Goal: Task Accomplishment & Management: Manage account settings

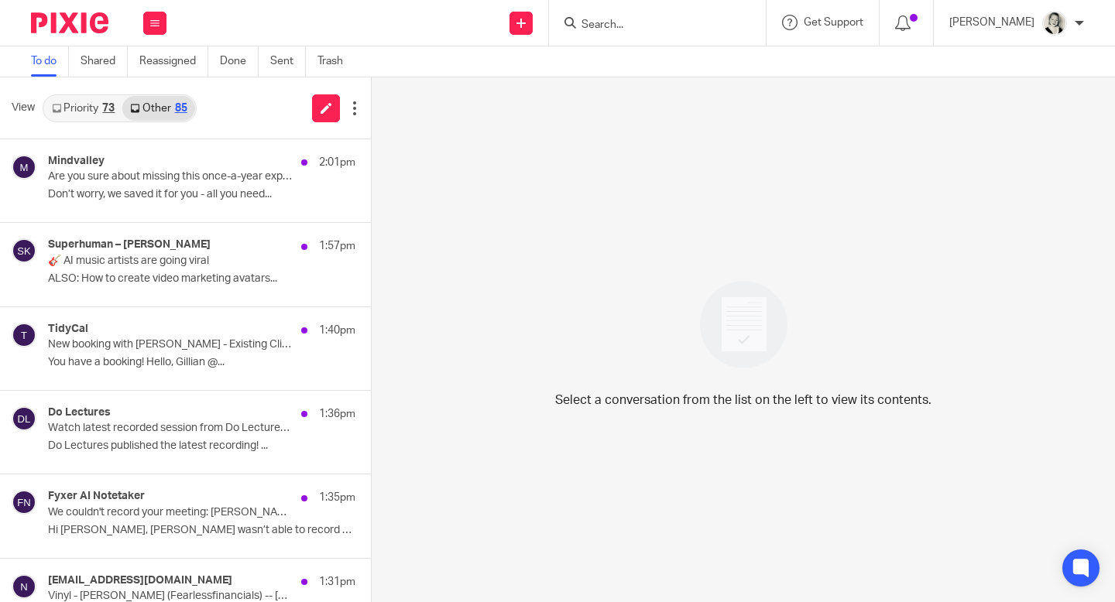
click at [211, 192] on p "Don’t worry, we saved it for you - all you need..." at bounding box center [201, 194] width 307 height 13
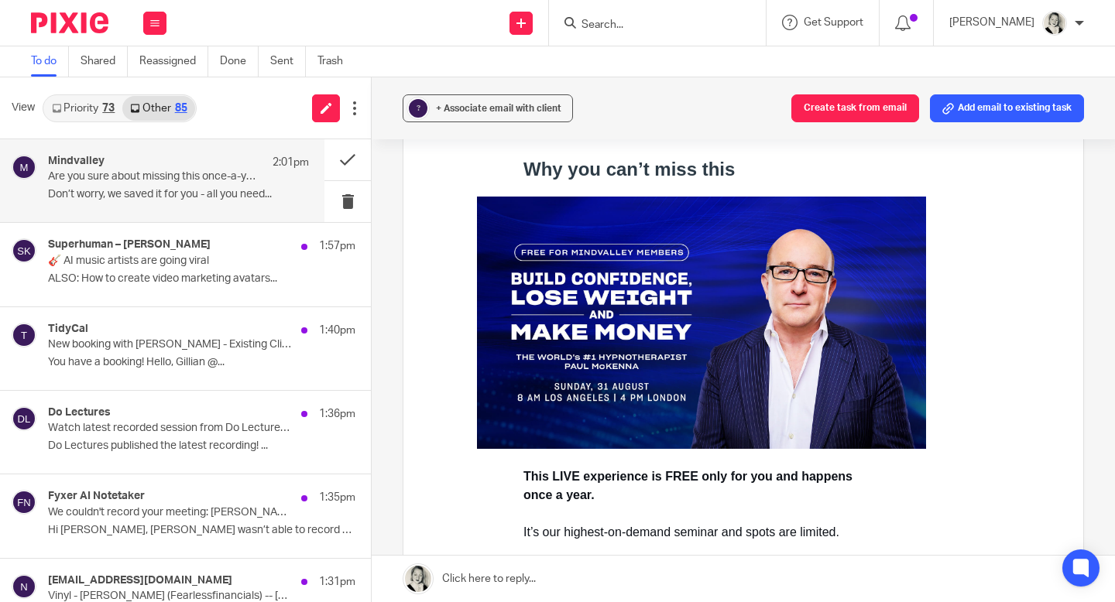
scroll to position [567, 0]
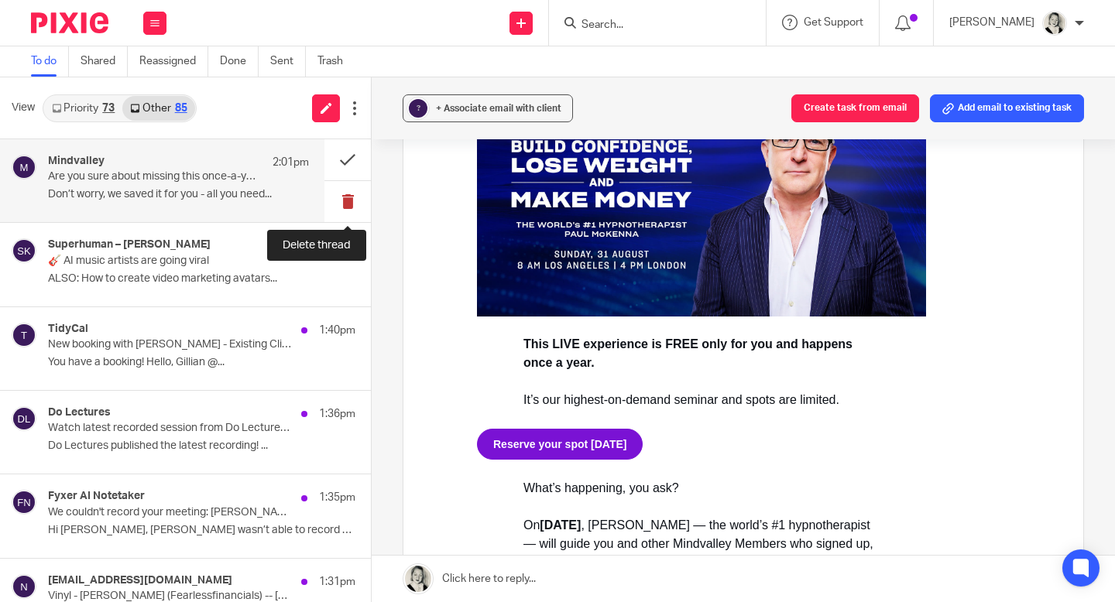
click at [352, 195] on button at bounding box center [347, 201] width 46 height 41
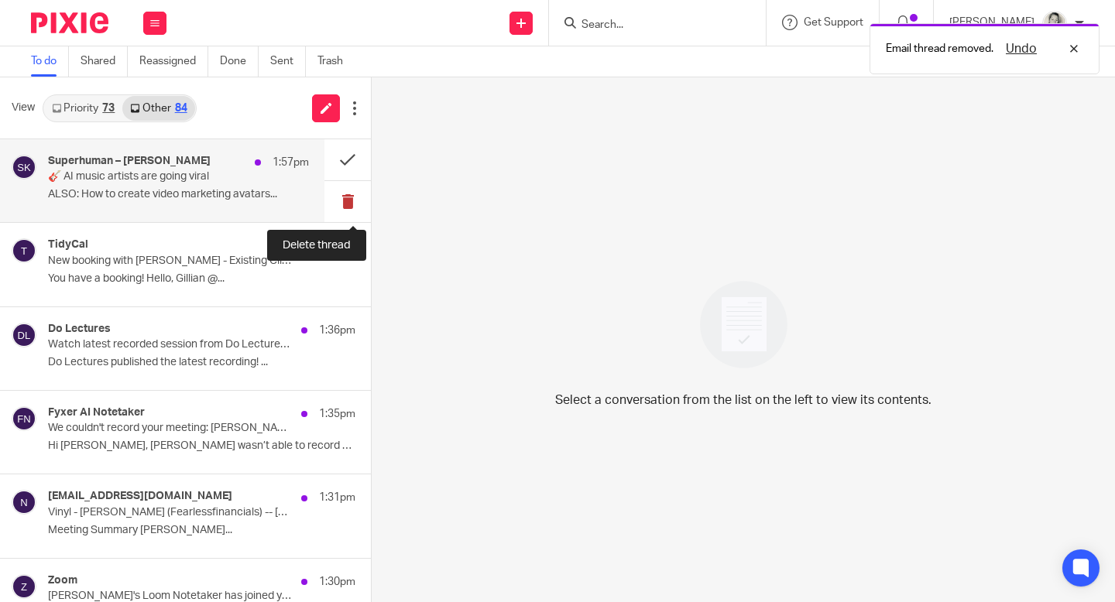
click at [352, 196] on button at bounding box center [347, 201] width 46 height 41
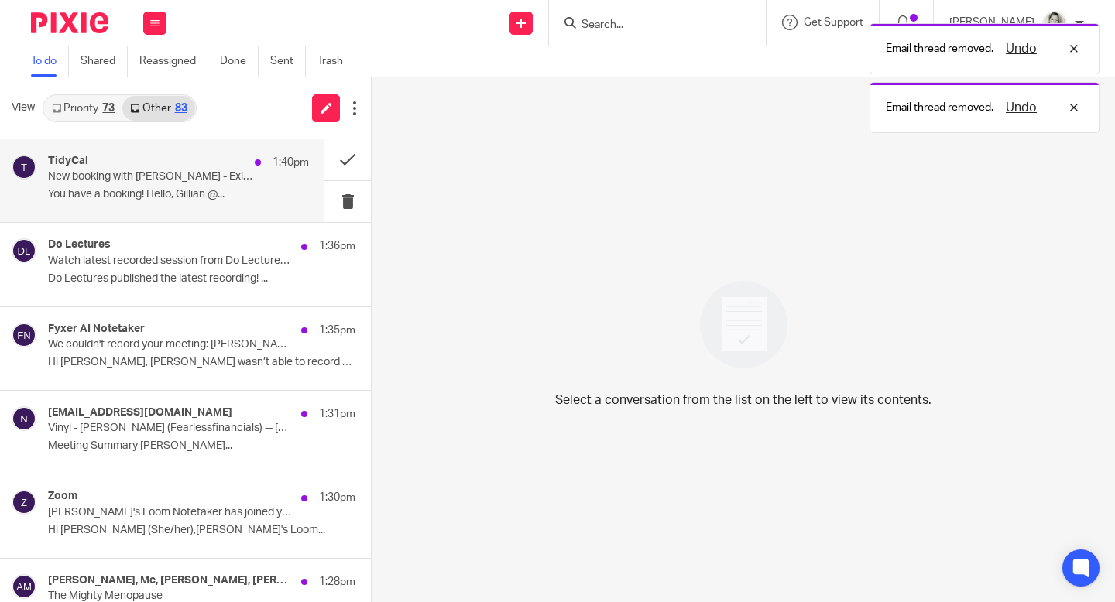
click at [260, 169] on div "1:40pm" at bounding box center [278, 162] width 62 height 15
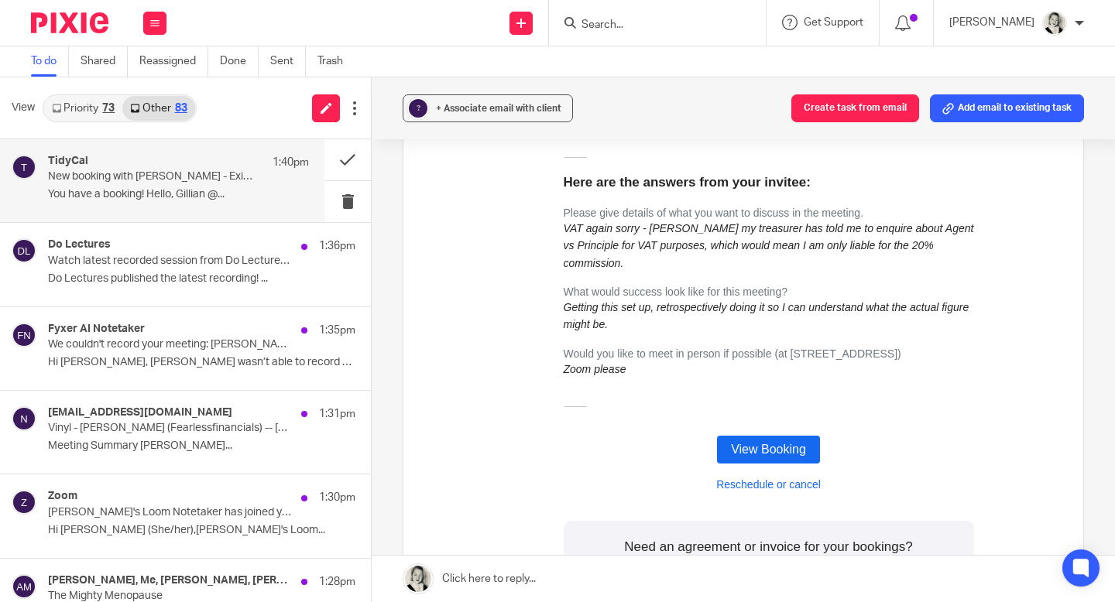
scroll to position [808, 0]
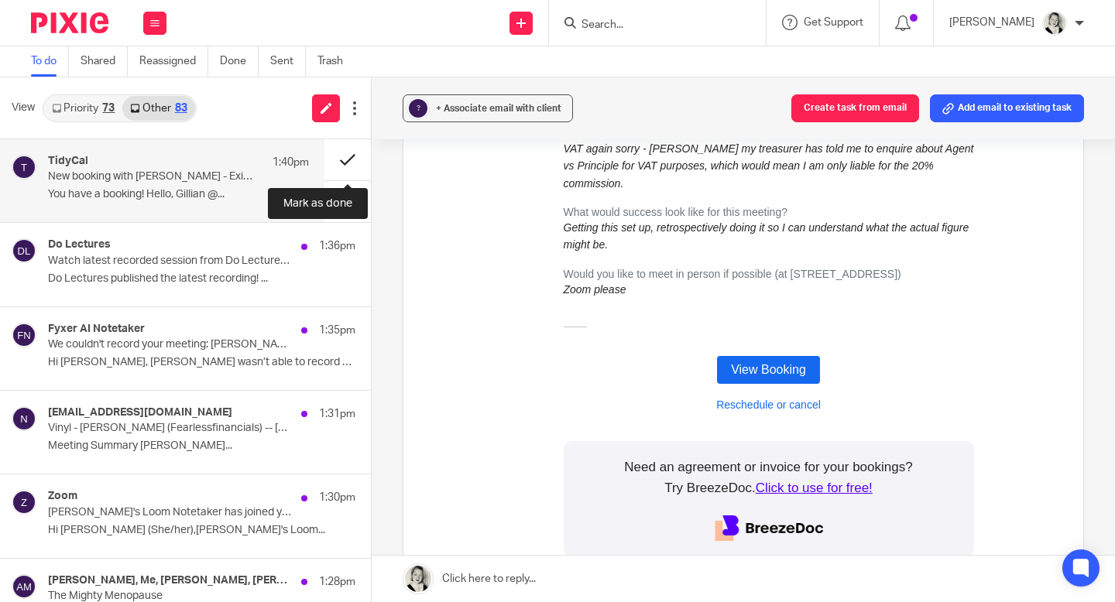
click at [346, 158] on button at bounding box center [347, 159] width 46 height 41
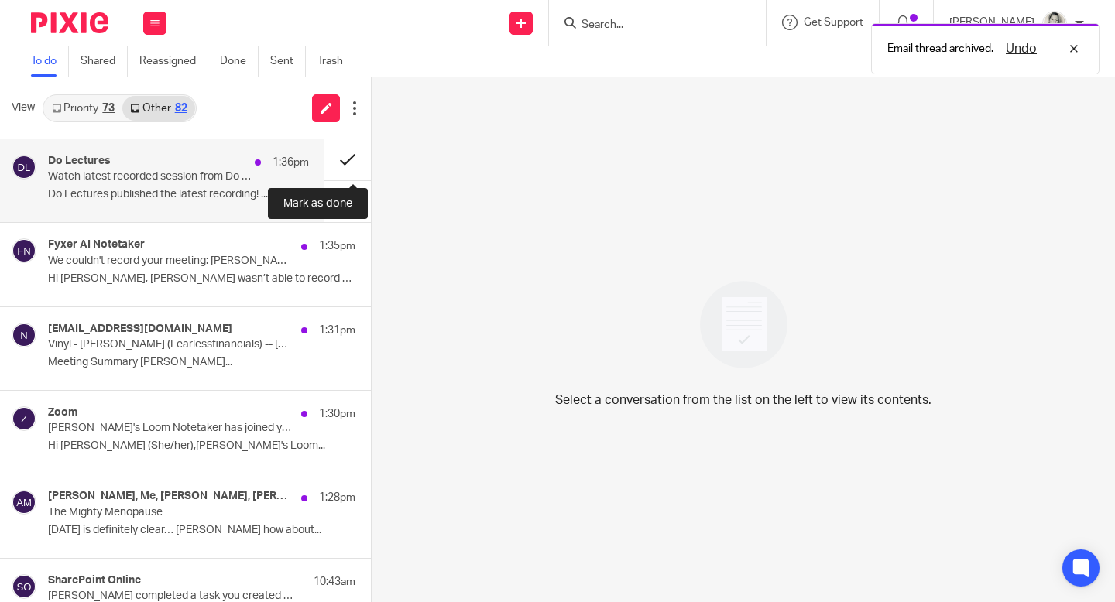
click at [346, 159] on button at bounding box center [347, 159] width 46 height 41
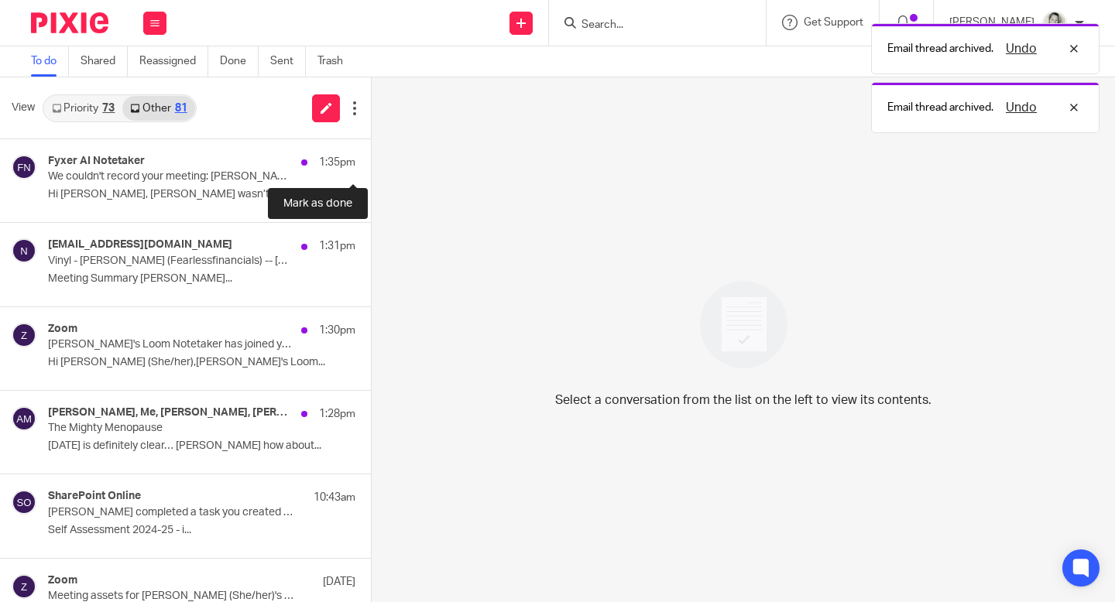
click at [371, 159] on button at bounding box center [377, 159] width 12 height 41
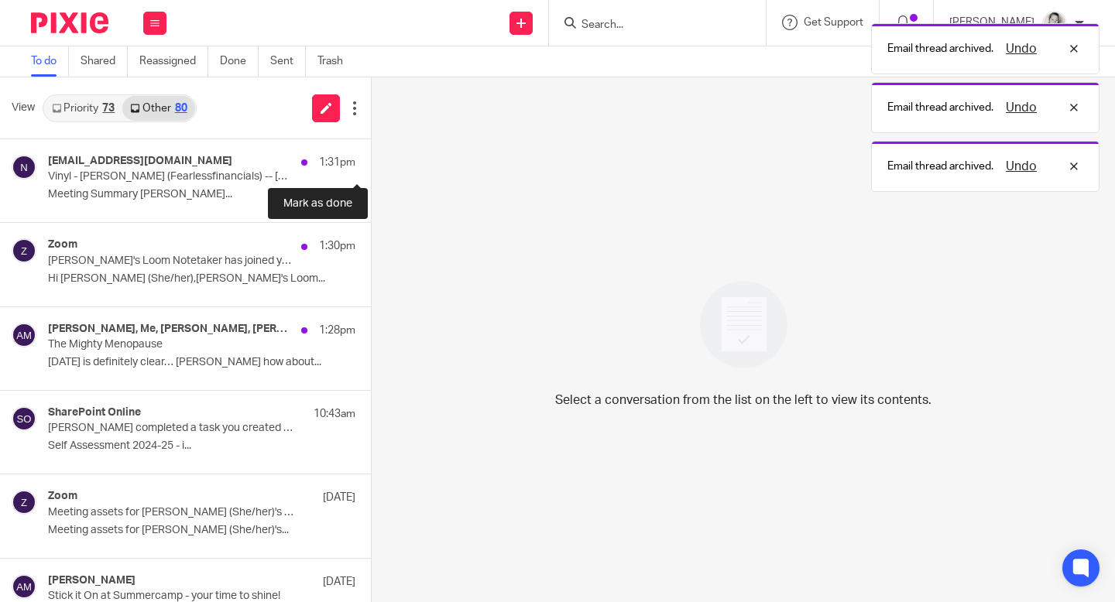
click at [371, 159] on button at bounding box center [377, 159] width 12 height 41
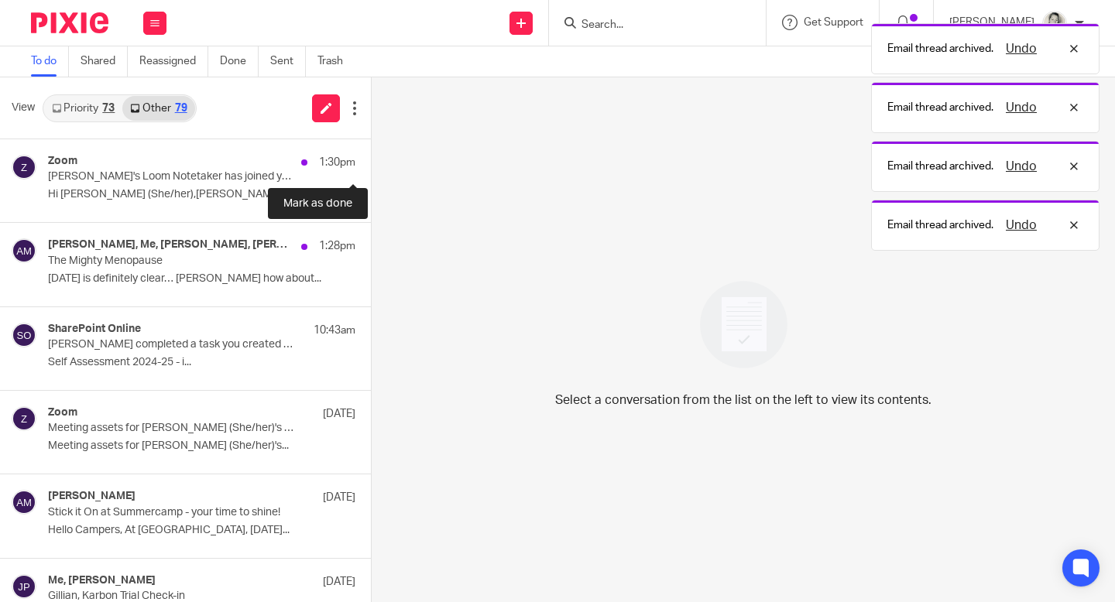
click at [371, 159] on button at bounding box center [377, 159] width 12 height 41
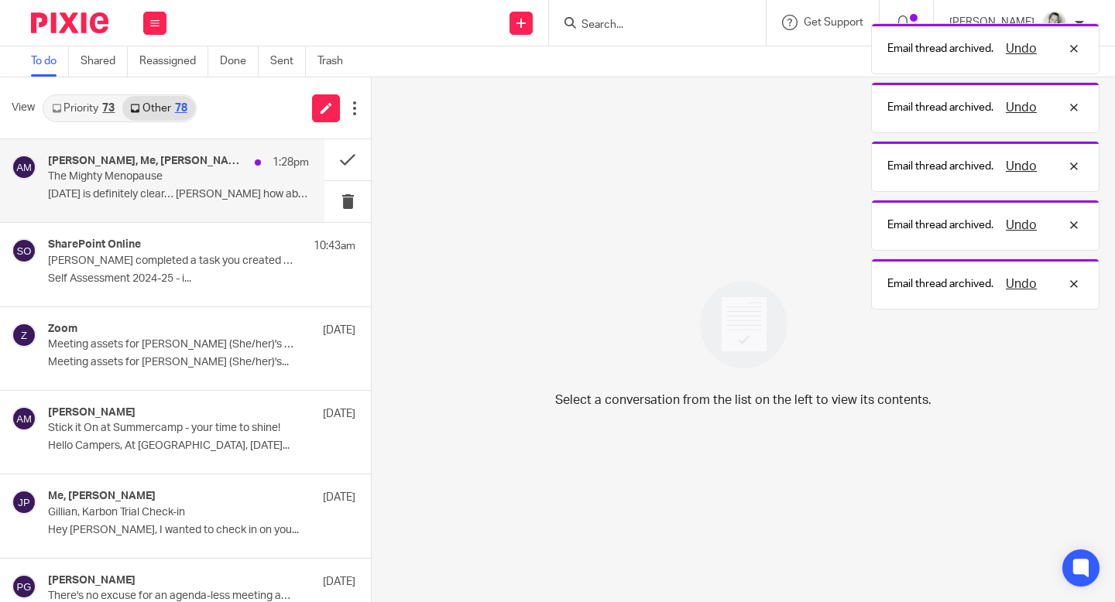
click at [235, 183] on p "The Mighty Menopause" at bounding box center [152, 176] width 209 height 13
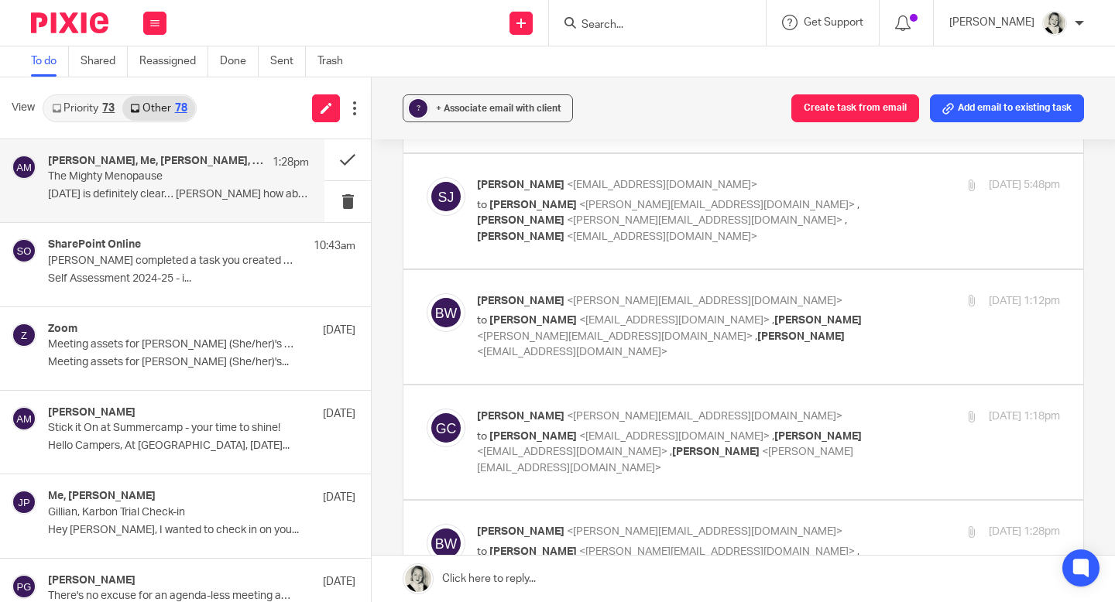
scroll to position [2035, 0]
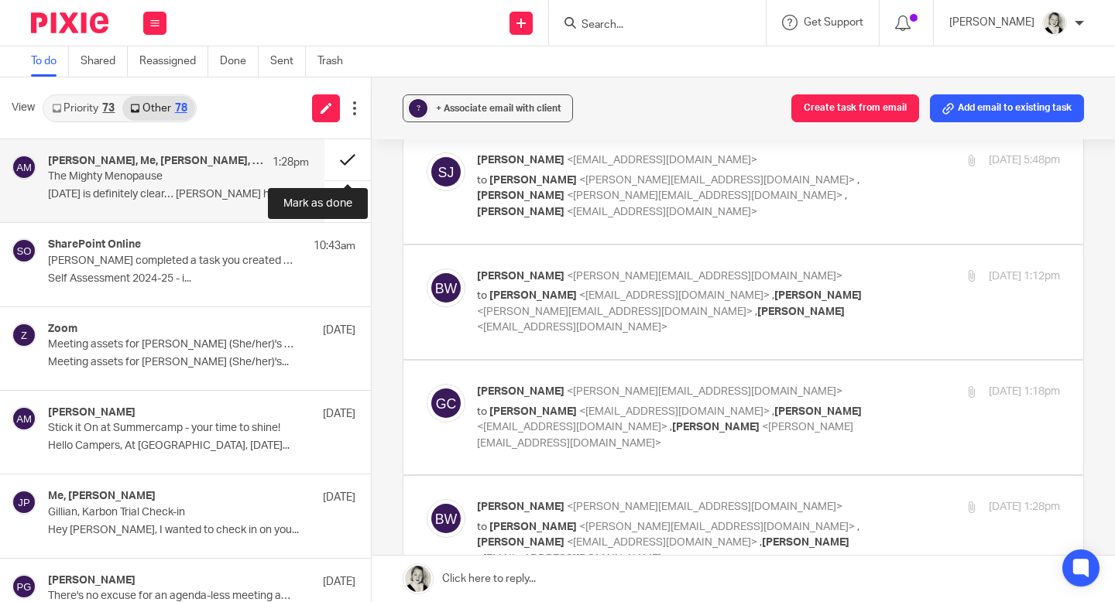
click at [345, 159] on button at bounding box center [347, 159] width 46 height 41
